Goal: Find specific fact: Find specific fact

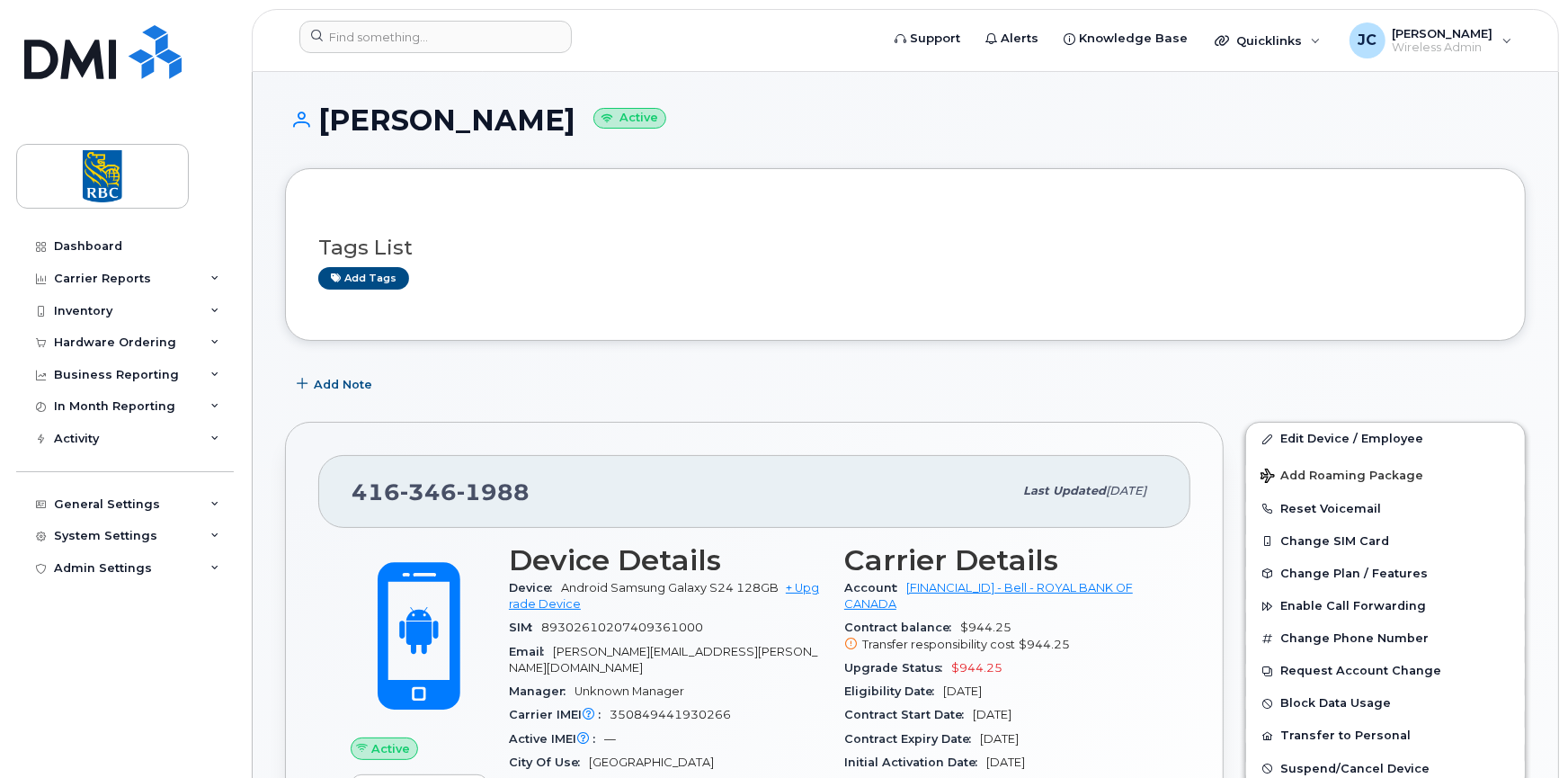
click at [1168, 233] on div "Tags List Add tags" at bounding box center [905, 255] width 1175 height 69
click at [457, 32] on input at bounding box center [435, 37] width 272 height 32
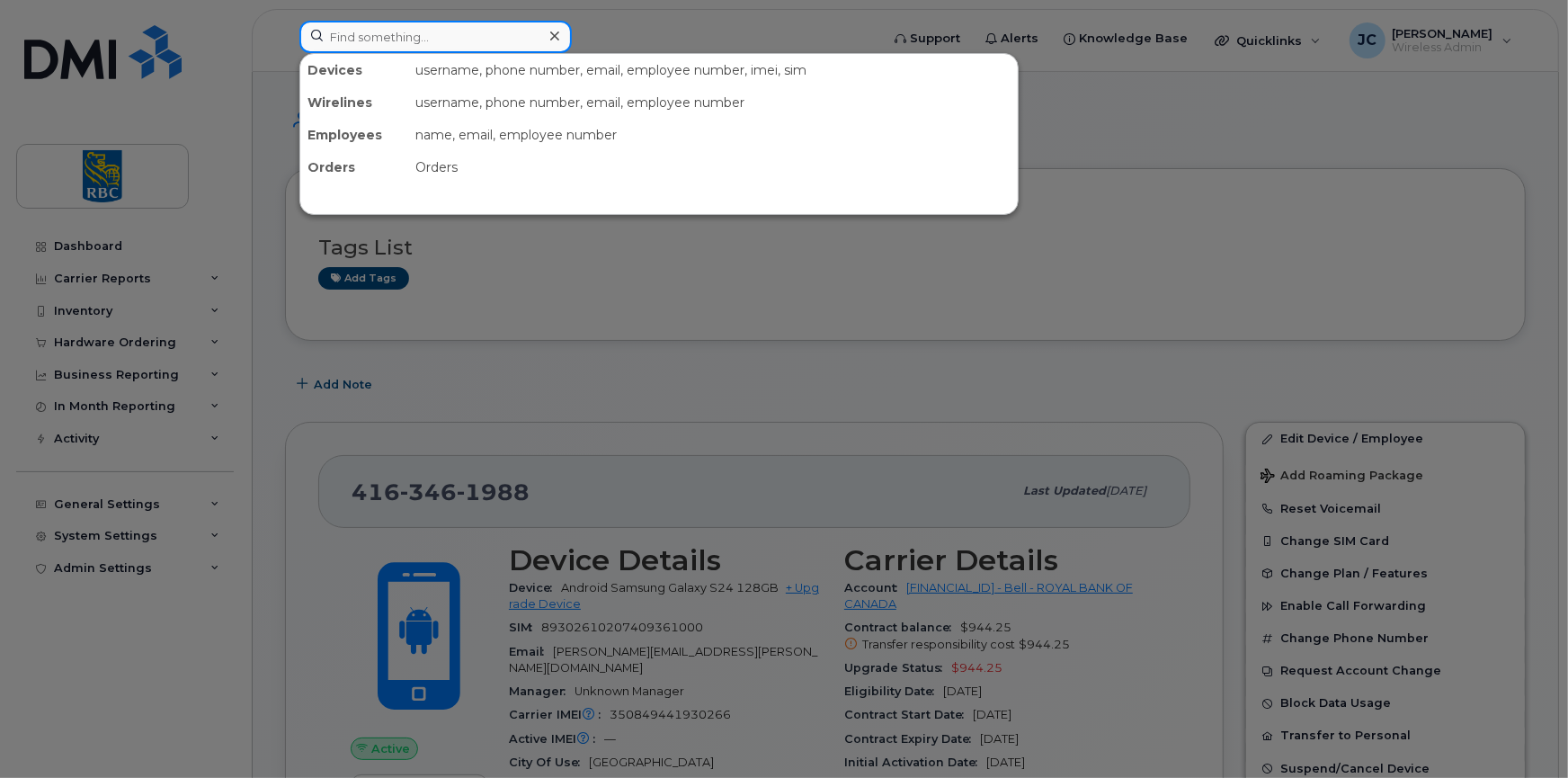
paste input "4374401726"
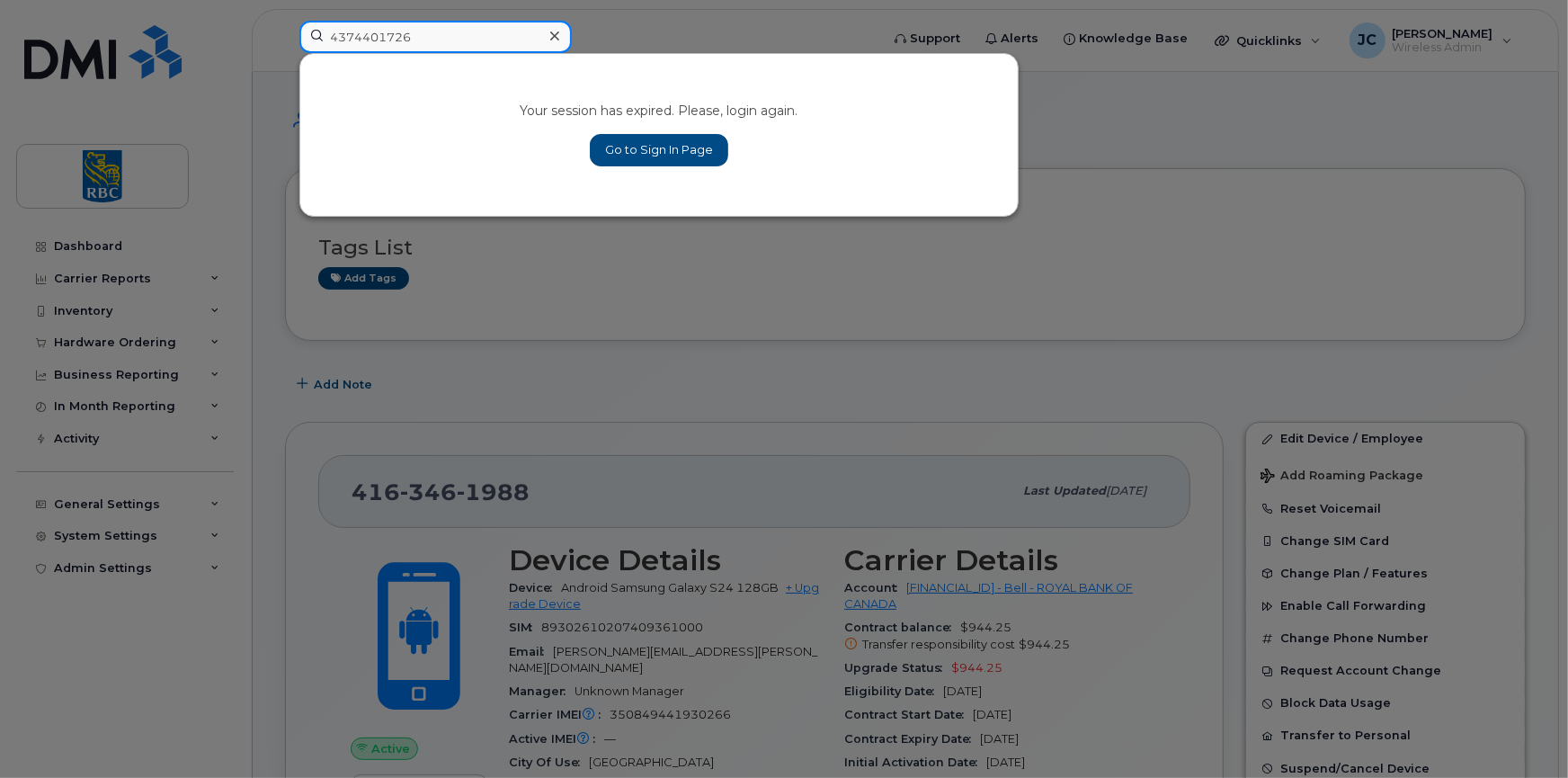
type input "4374401726"
click at [659, 146] on link "Go to Sign In Page" at bounding box center [659, 150] width 139 height 32
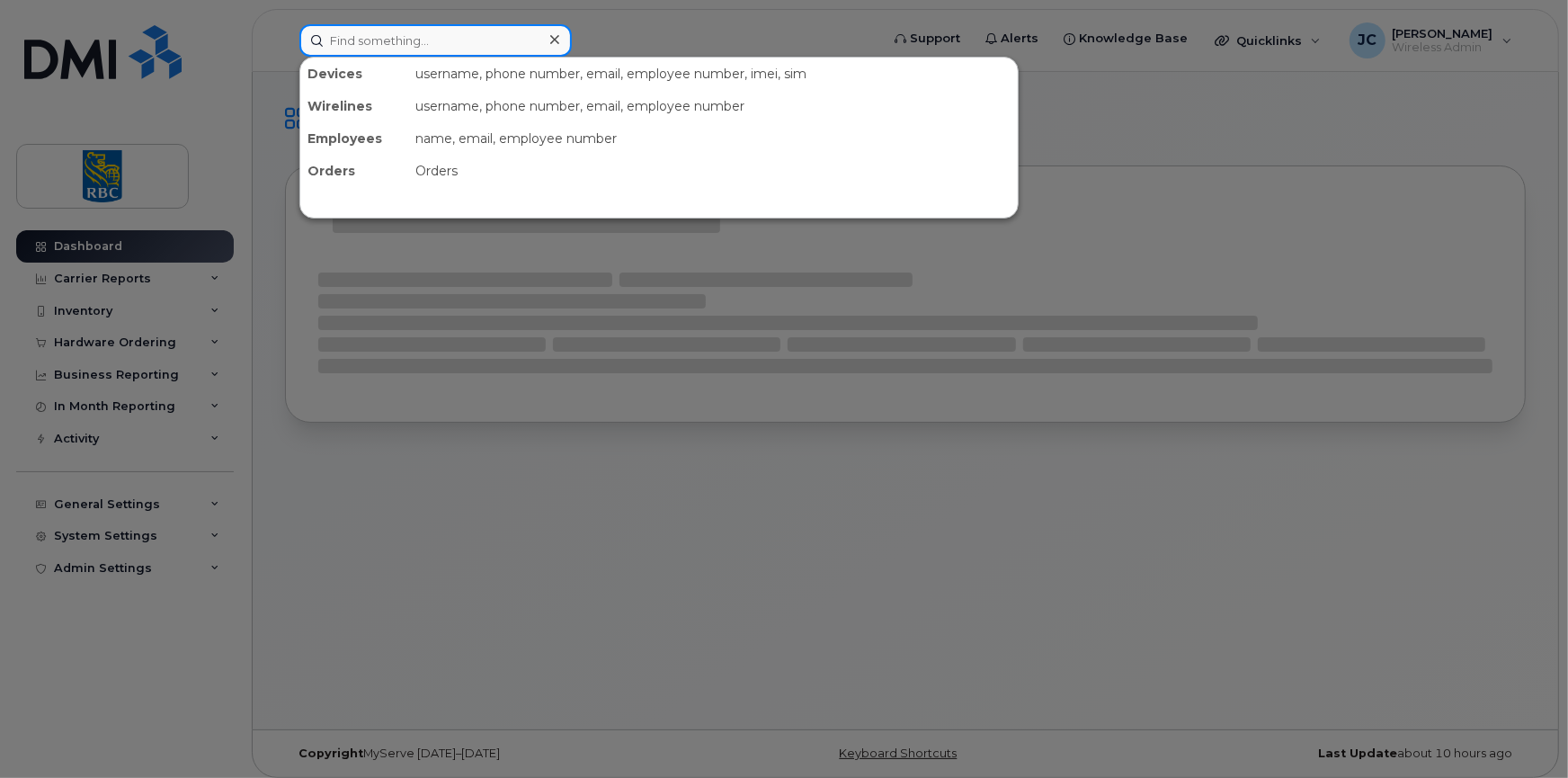
click at [400, 35] on input at bounding box center [435, 40] width 272 height 32
paste input "4374401726"
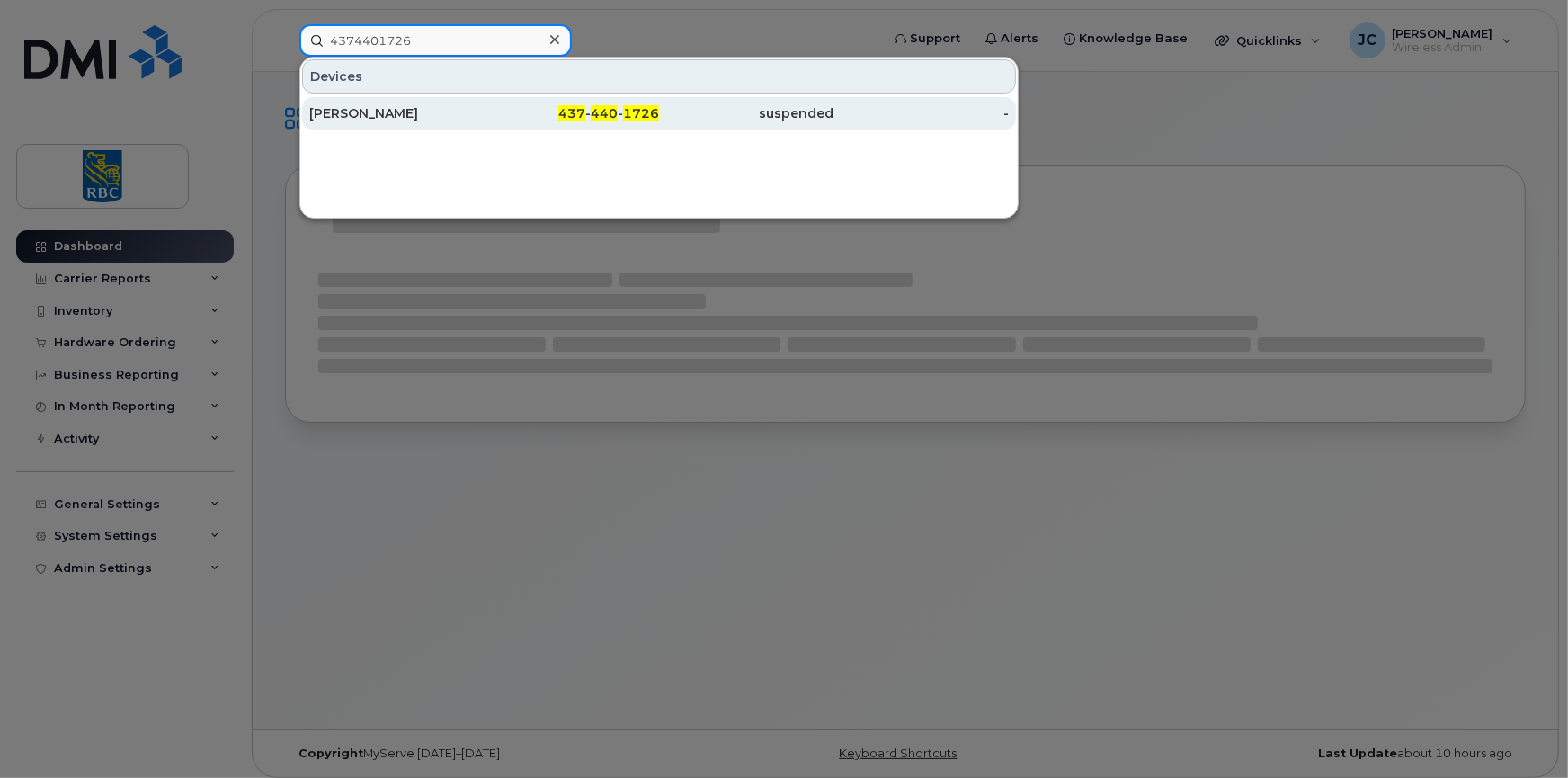
type input "4374401726"
click at [384, 110] on div "Dwayne Cawley" at bounding box center [397, 114] width 176 height 18
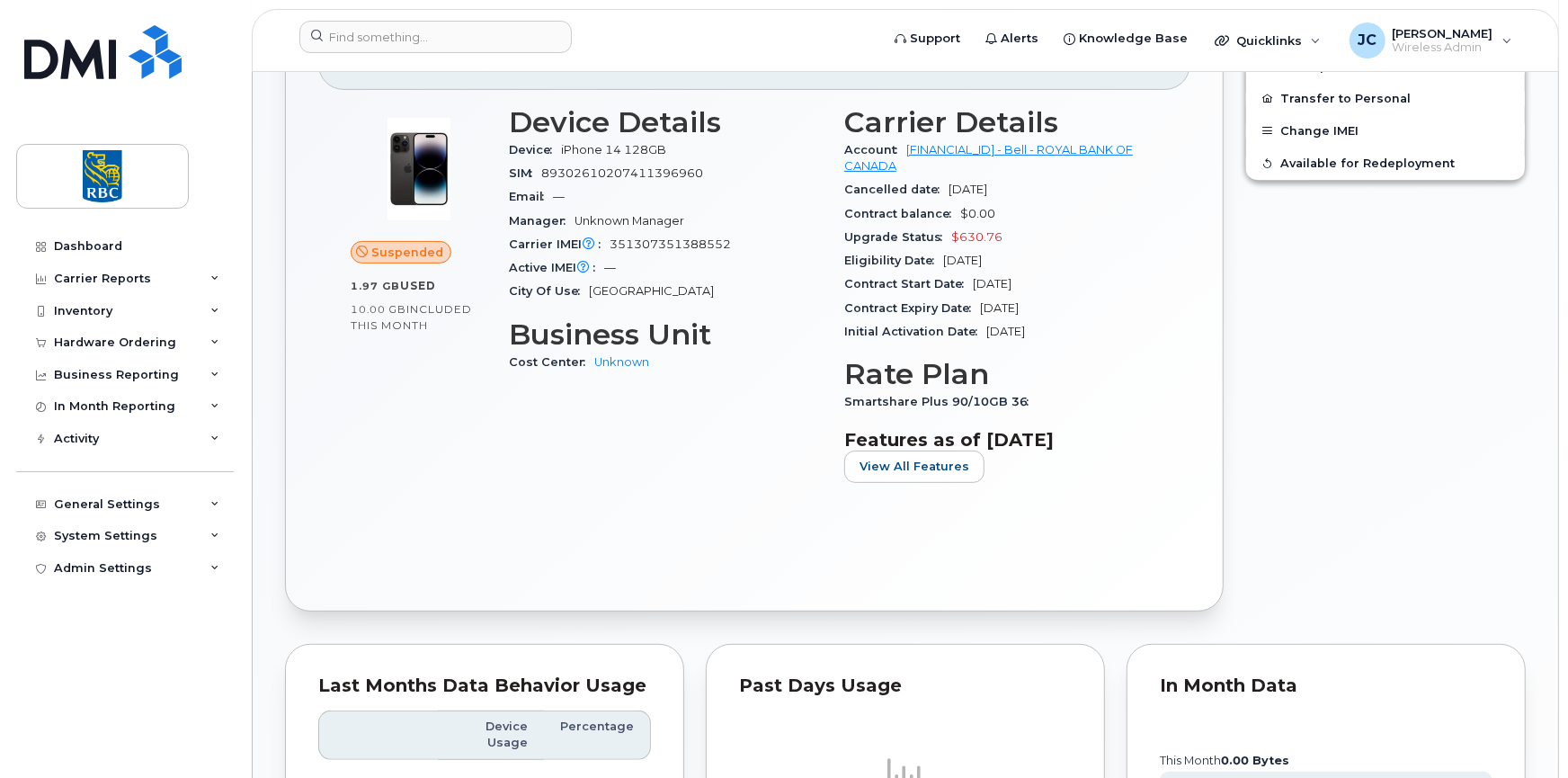
scroll to position [270, 0]
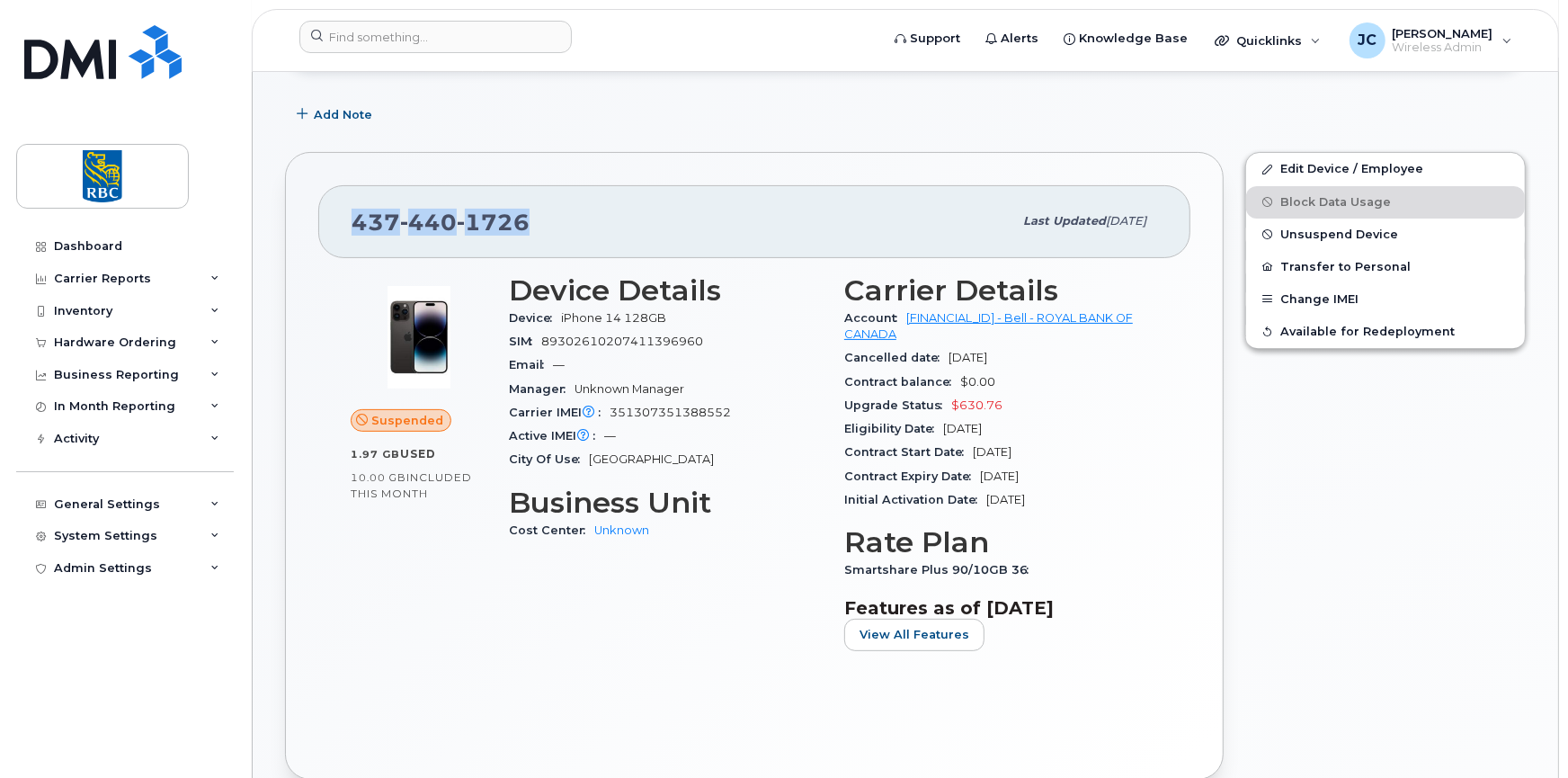
drag, startPoint x: 546, startPoint y: 220, endPoint x: 268, endPoint y: 233, distance: 278.3
copy span "437 440 1726"
